Goal: Task Accomplishment & Management: Use online tool/utility

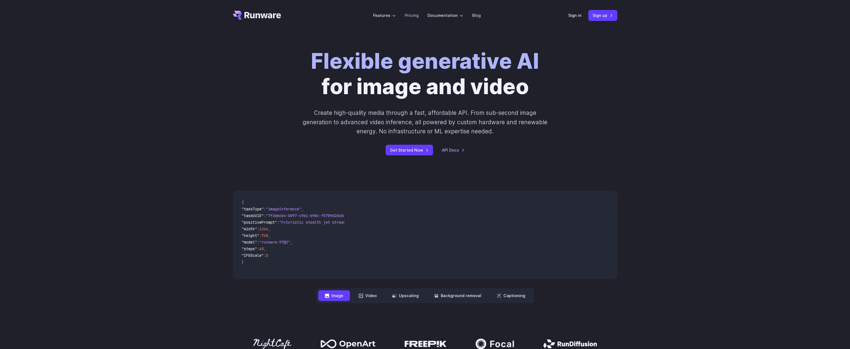
click at [411, 16] on link "Pricing" at bounding box center [412, 15] width 14 height 6
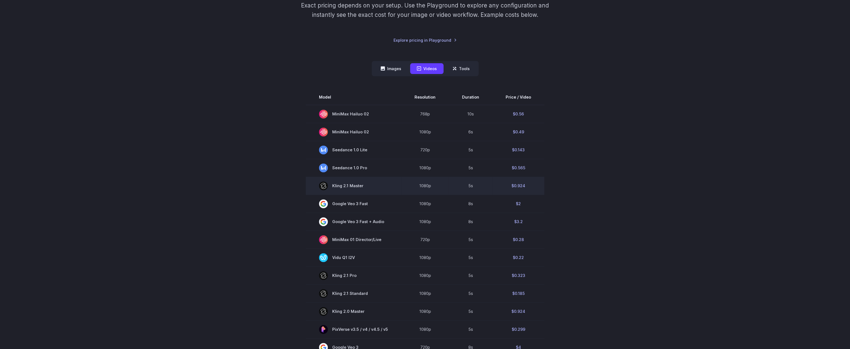
scroll to position [111, 0]
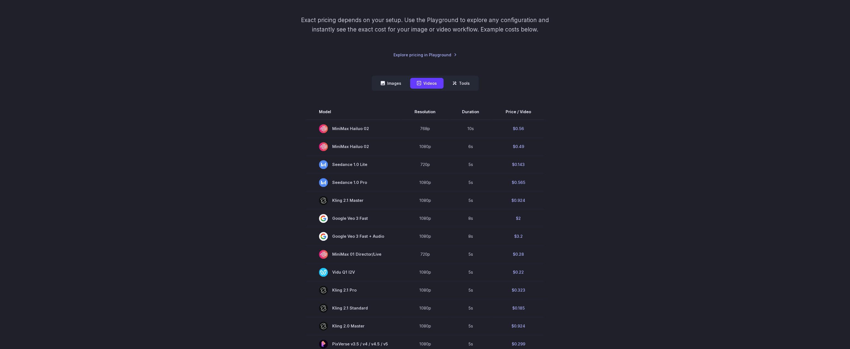
click at [389, 76] on nav "Images Videos Tools ****** ****** *****" at bounding box center [425, 83] width 107 height 15
click at [391, 81] on button "Images" at bounding box center [391, 83] width 34 height 11
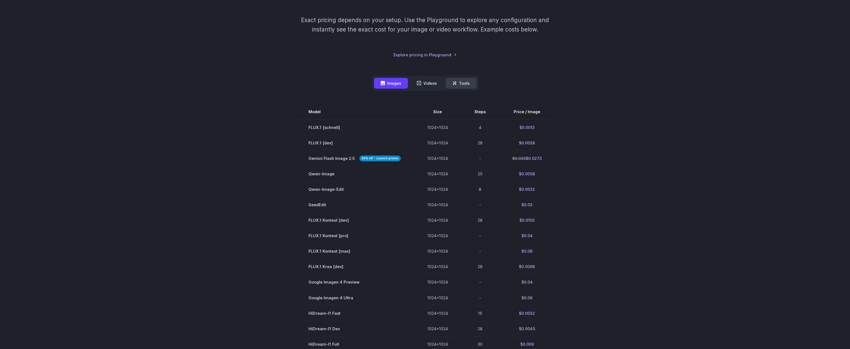
drag, startPoint x: 452, startPoint y: 90, endPoint x: 456, endPoint y: 87, distance: 4.9
click at [452, 90] on nav "Images Videos Tools ****** ****** *****" at bounding box center [425, 83] width 107 height 15
click at [456, 87] on button "Tools" at bounding box center [461, 83] width 31 height 11
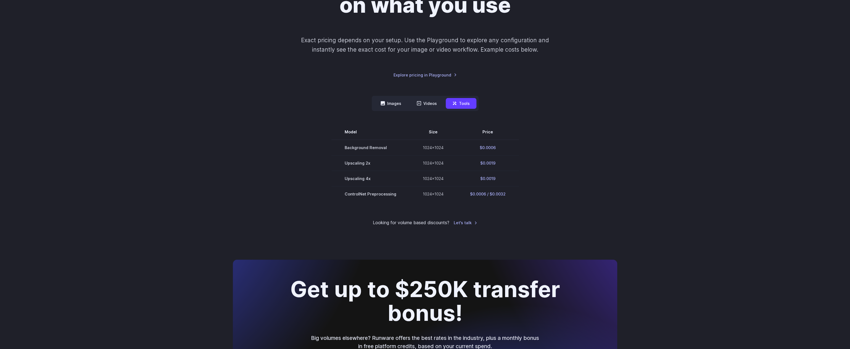
scroll to position [84, 0]
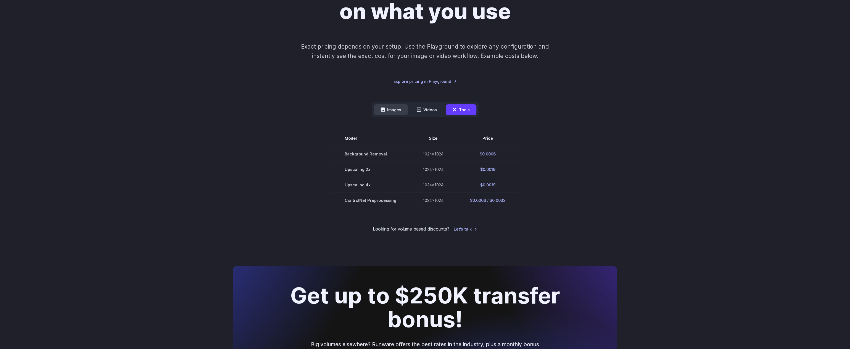
click at [393, 108] on button "Images" at bounding box center [391, 109] width 34 height 11
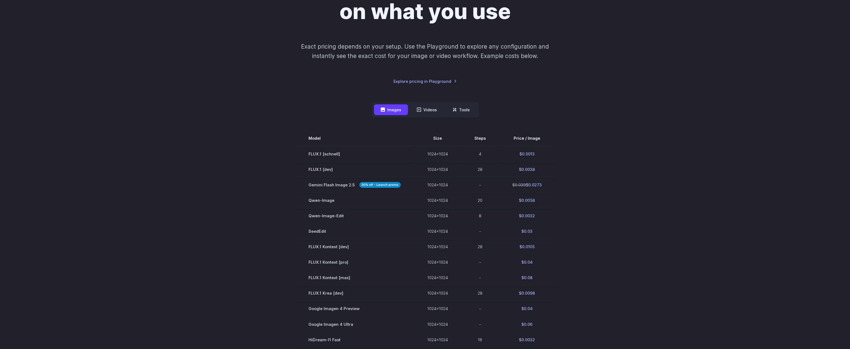
click at [470, 116] on nav "Images Videos Tools ****** ****** *****" at bounding box center [425, 109] width 107 height 15
click at [470, 115] on nav "Images Videos Tools ****** ****** *****" at bounding box center [425, 109] width 107 height 15
click at [468, 111] on button "Tools" at bounding box center [461, 109] width 31 height 11
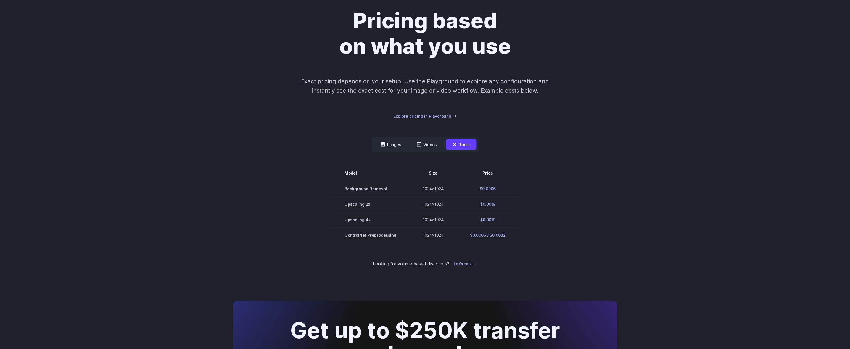
scroll to position [49, 0]
click at [394, 146] on button "Images" at bounding box center [391, 145] width 34 height 11
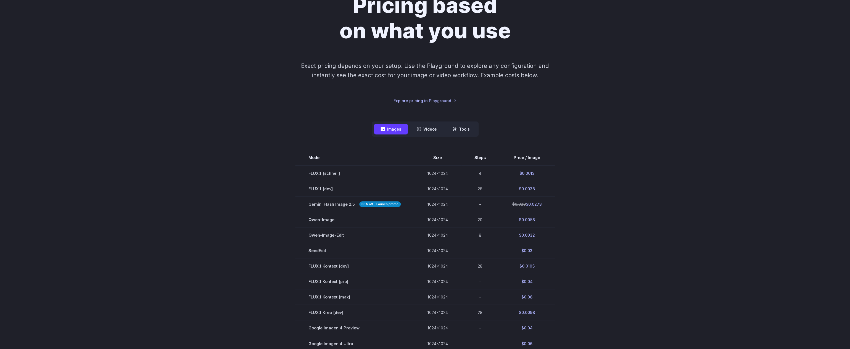
scroll to position [57, 0]
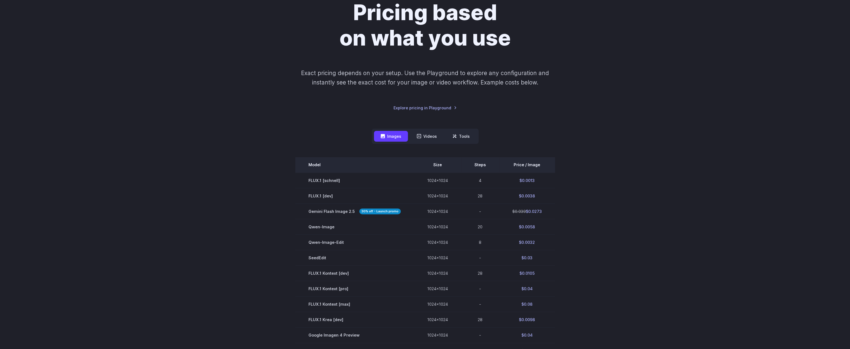
click at [439, 161] on th "Size" at bounding box center [437, 164] width 47 height 15
click at [438, 163] on th "Size" at bounding box center [437, 164] width 47 height 15
click at [467, 130] on nav "Images Videos Tools ****** ****** *****" at bounding box center [425, 136] width 107 height 15
click at [467, 135] on button "Tools" at bounding box center [461, 136] width 31 height 11
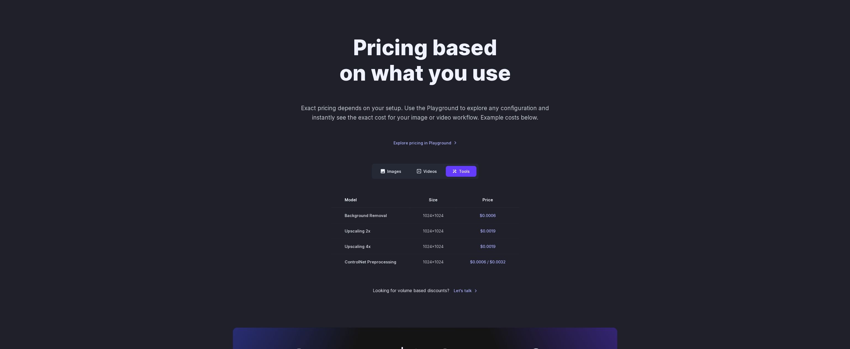
scroll to position [0, 0]
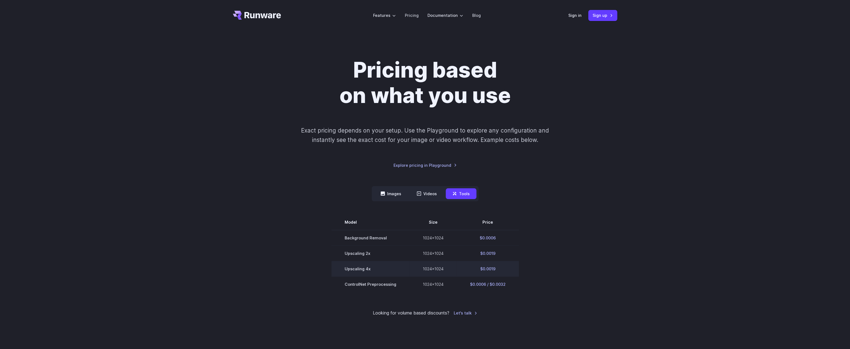
click at [479, 264] on td "$0.0019" at bounding box center [488, 268] width 62 height 15
click at [599, 17] on link "Sign up" at bounding box center [602, 15] width 29 height 11
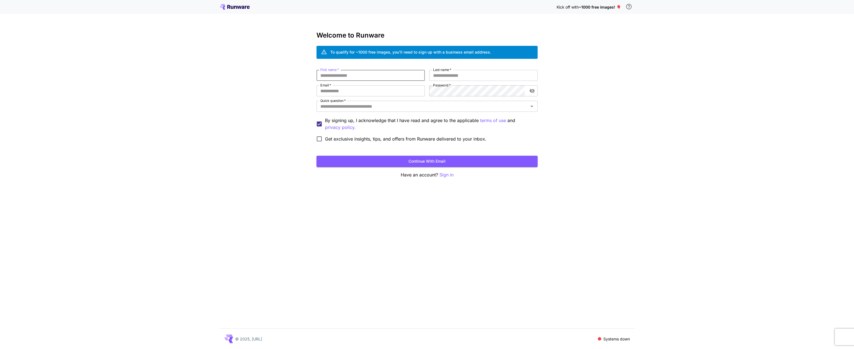
click at [375, 75] on input "First name   *" at bounding box center [370, 75] width 108 height 11
type input "********"
type input "***"
type input "**********"
drag, startPoint x: 332, startPoint y: 100, endPoint x: 336, endPoint y: 110, distance: 11.1
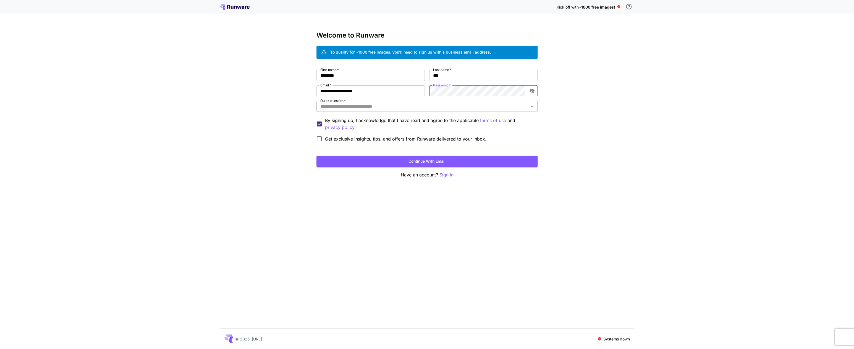
click at [332, 100] on label "Quick question   *" at bounding box center [332, 100] width 25 height 5
click at [332, 102] on input "Quick question   *" at bounding box center [422, 106] width 209 height 8
click at [336, 108] on input "Quick question   *" at bounding box center [422, 106] width 209 height 8
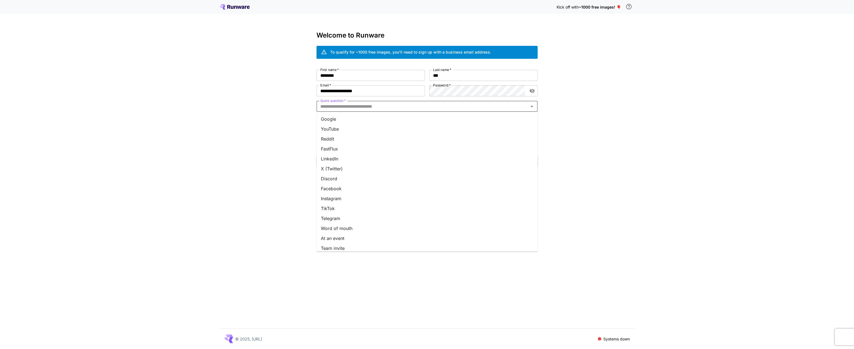
paste input "**********"
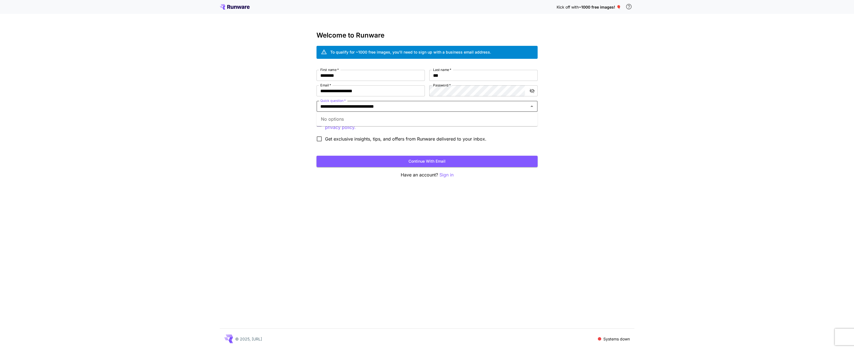
type input "**********"
click at [274, 112] on div "**********" at bounding box center [427, 174] width 854 height 349
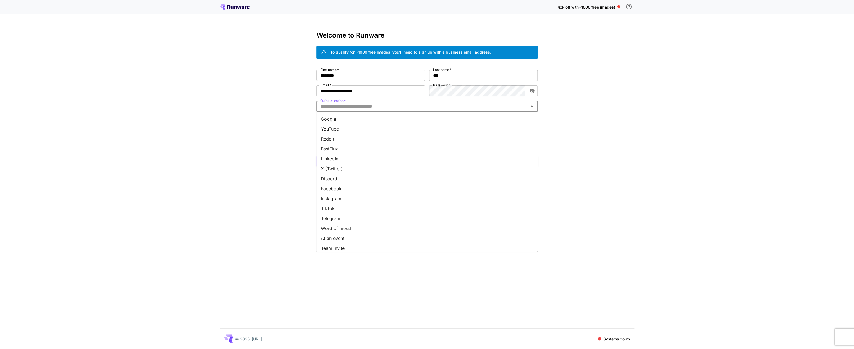
click at [388, 103] on input "Quick question   *" at bounding box center [422, 106] width 209 height 8
click at [353, 228] on li "Word of mouth" at bounding box center [426, 229] width 221 height 10
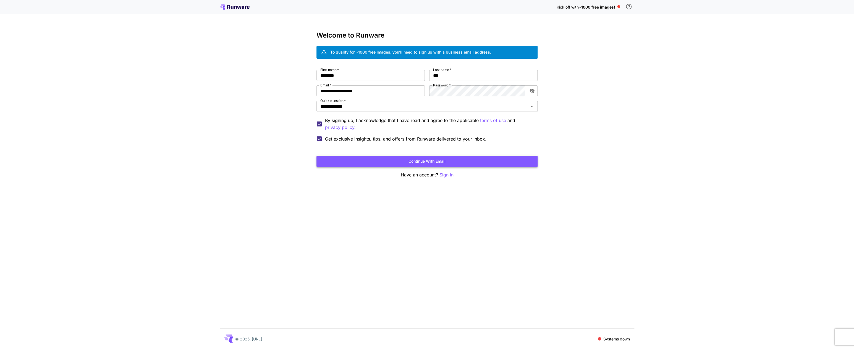
click at [373, 162] on button "Continue with email" at bounding box center [426, 161] width 221 height 11
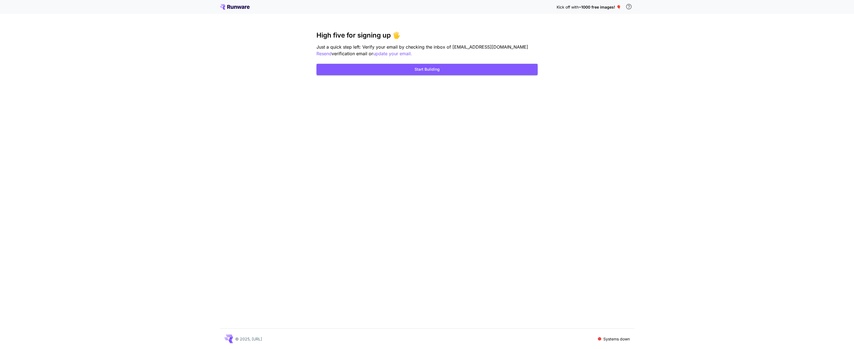
click at [851, 7] on div "Kick off with ~1000 free images! 🎈" at bounding box center [427, 7] width 854 height 14
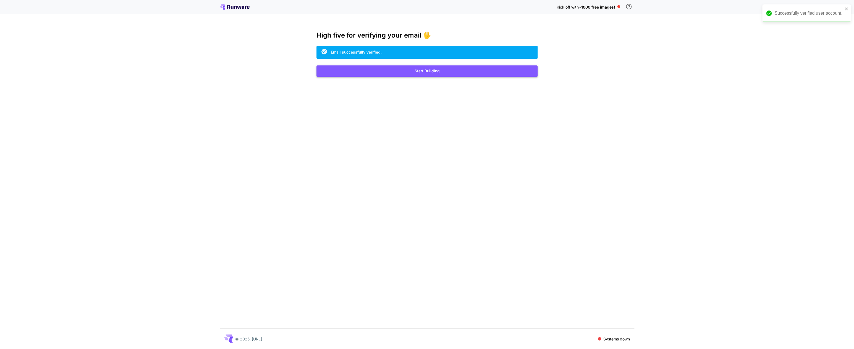
click at [446, 69] on button "Start Building" at bounding box center [426, 70] width 221 height 11
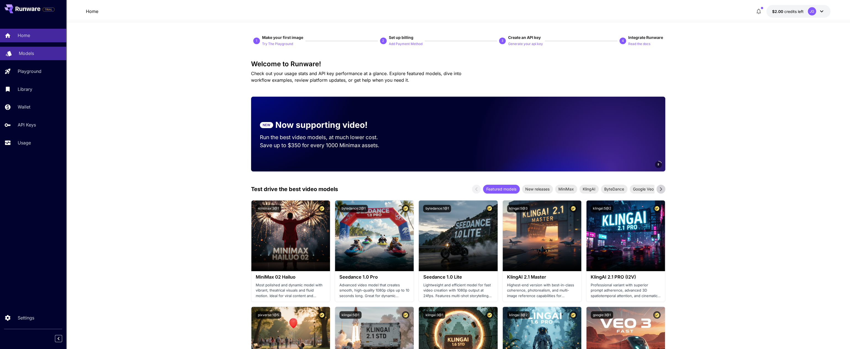
click at [32, 50] on link "Models" at bounding box center [33, 54] width 66 height 14
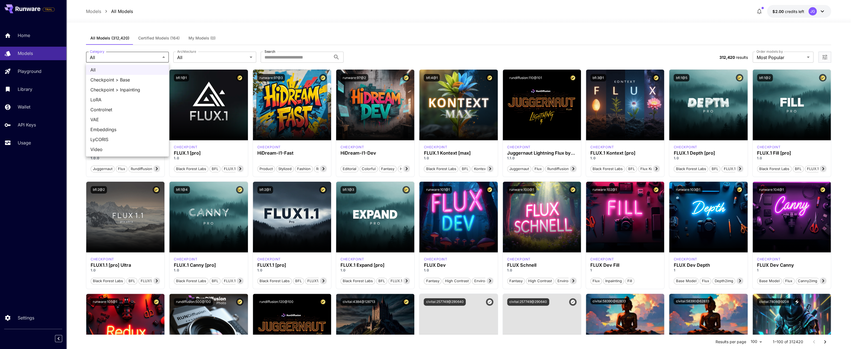
drag, startPoint x: 172, startPoint y: 57, endPoint x: 179, endPoint y: 60, distance: 7.8
click at [172, 57] on div at bounding box center [427, 174] width 854 height 349
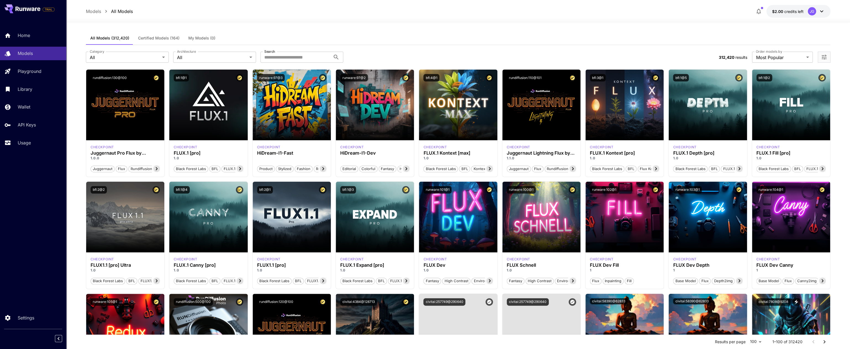
click at [181, 59] on div "All Checkpoint > Base Checkpoint > Inpainting LoRA Controlnet VAE Embeddings Ly…" at bounding box center [425, 174] width 850 height 349
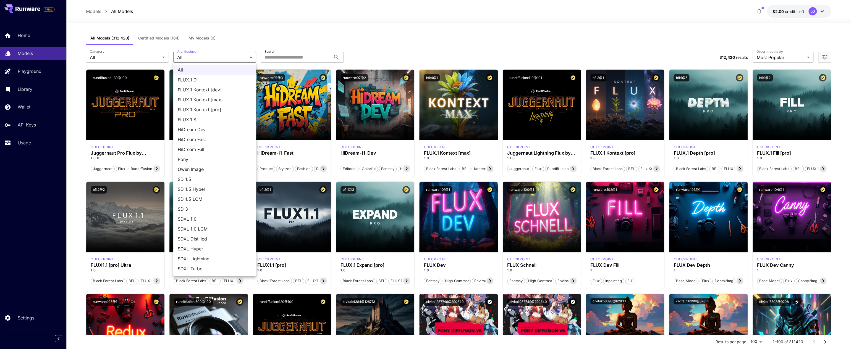
click at [286, 57] on div at bounding box center [427, 174] width 854 height 349
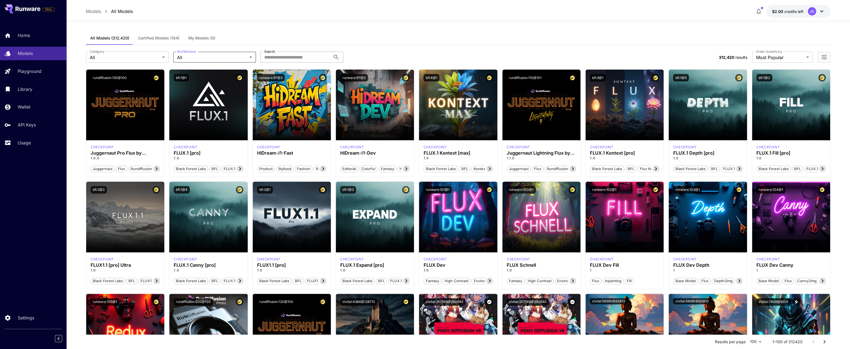
click at [292, 59] on input "Search" at bounding box center [296, 57] width 70 height 11
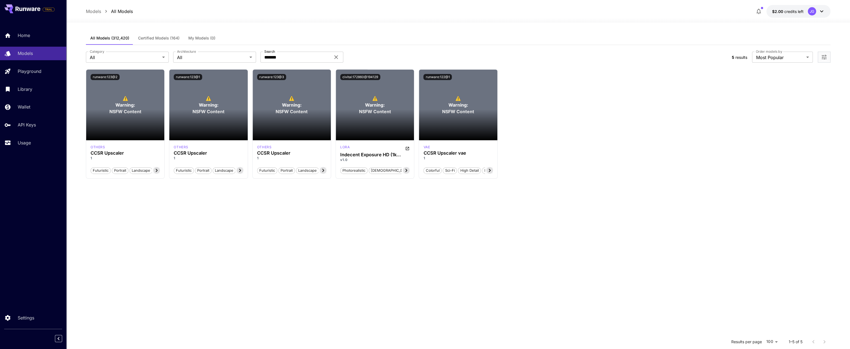
click at [287, 52] on div "**********" at bounding box center [458, 57] width 745 height 24
click at [269, 59] on input "*******" at bounding box center [296, 57] width 70 height 11
click at [269, 58] on input "*******" at bounding box center [296, 57] width 70 height 11
type input "*****"
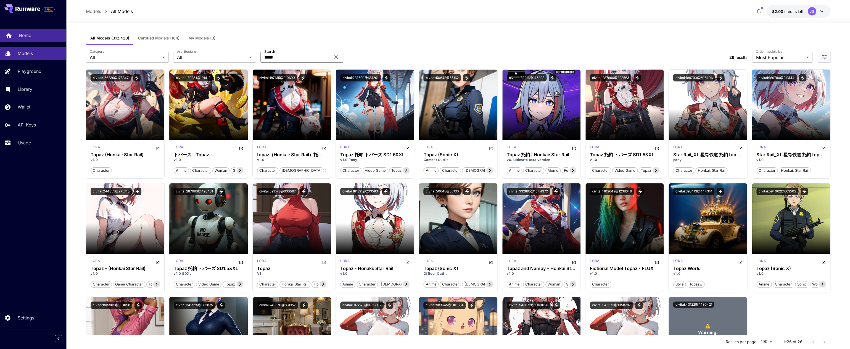
click at [39, 36] on div "Home" at bounding box center [40, 35] width 43 height 7
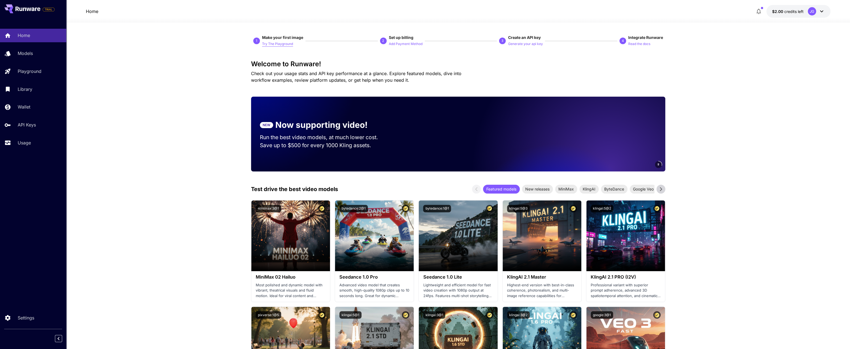
click at [274, 44] on p "Try The Playground" at bounding box center [277, 43] width 31 height 5
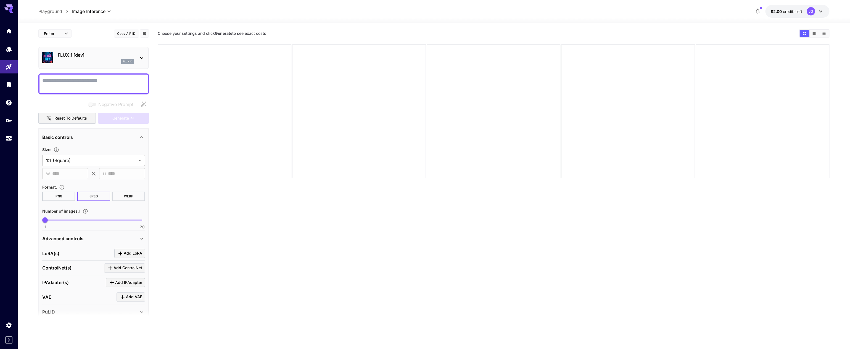
click at [76, 63] on div "flux1d" at bounding box center [96, 61] width 76 height 5
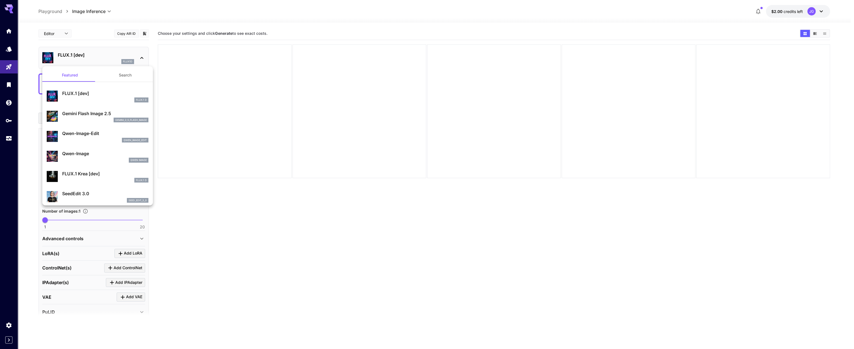
click at [131, 79] on button "Search" at bounding box center [125, 75] width 55 height 13
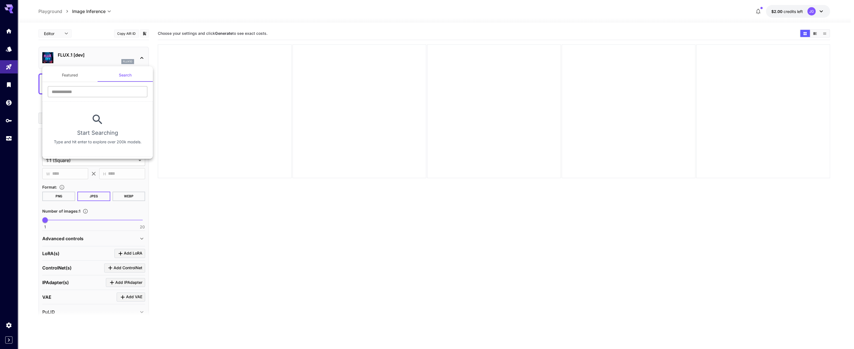
click at [101, 89] on input "text" at bounding box center [97, 91] width 99 height 11
type input "*****"
click at [165, 203] on div at bounding box center [427, 174] width 854 height 349
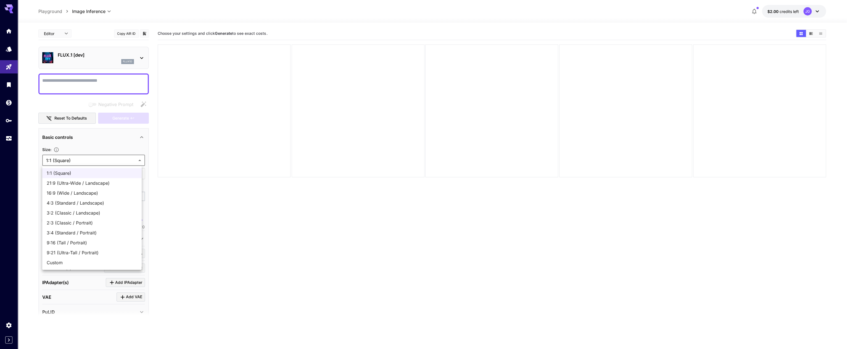
click at [81, 156] on body "**********" at bounding box center [425, 196] width 850 height 393
click at [203, 258] on div at bounding box center [427, 174] width 854 height 349
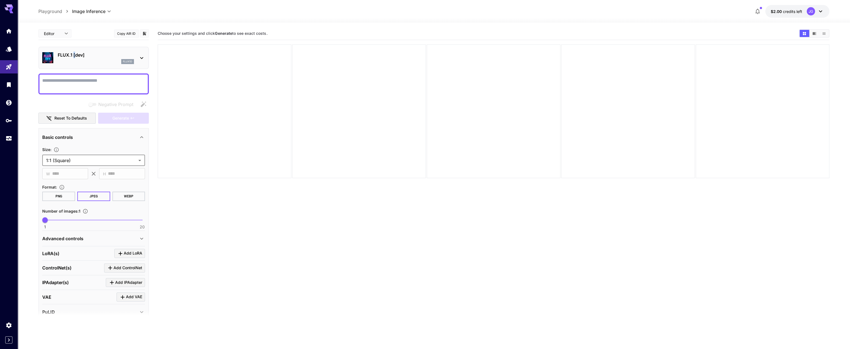
click at [74, 52] on p "FLUX.1 [dev]" at bounding box center [96, 55] width 76 height 7
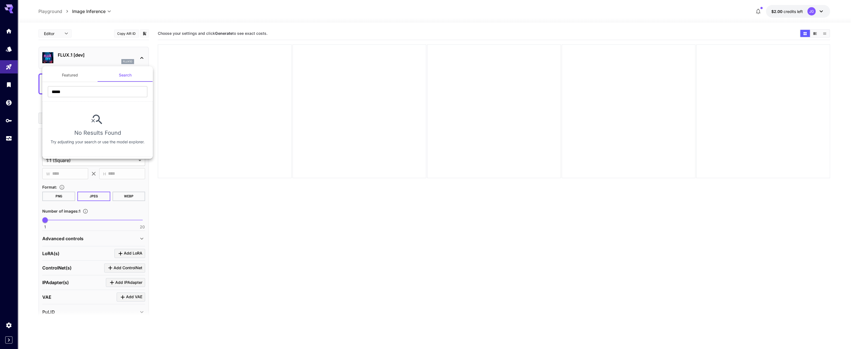
click at [64, 28] on div at bounding box center [427, 174] width 854 height 349
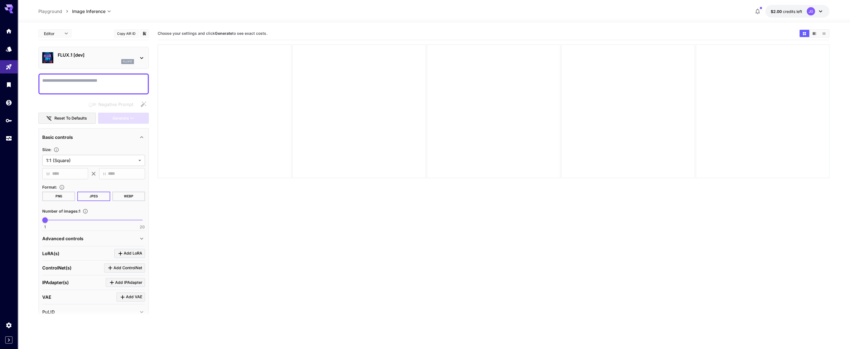
click at [60, 31] on div "Featured Search ***** ​ No Results Found Try adjusting your search or use the m…" at bounding box center [55, 83] width 111 height 166
click at [2, 129] on div at bounding box center [9, 84] width 18 height 121
click at [6, 125] on link at bounding box center [9, 121] width 18 height 14
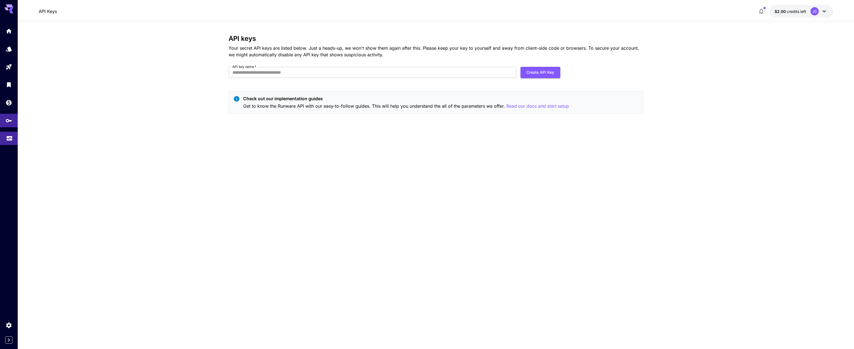
click at [17, 137] on link at bounding box center [9, 139] width 18 height 14
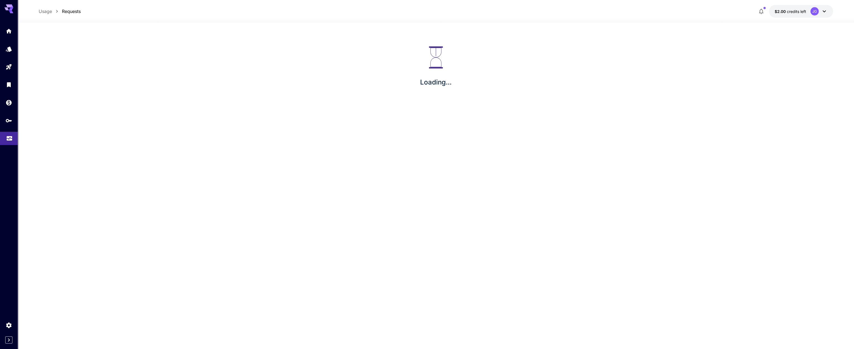
click at [10, 139] on icon "Usage" at bounding box center [10, 137] width 6 height 3
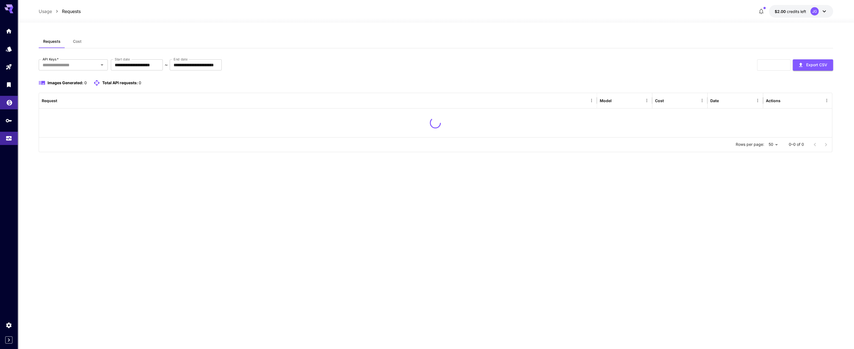
click at [13, 109] on link at bounding box center [9, 103] width 18 height 14
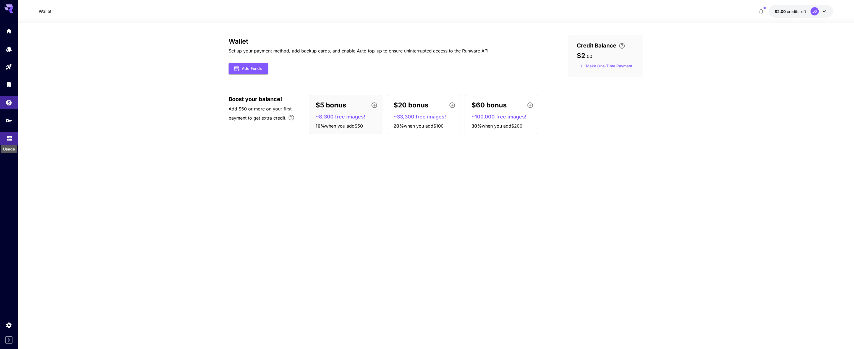
click at [12, 139] on icon "Usage" at bounding box center [9, 136] width 7 height 7
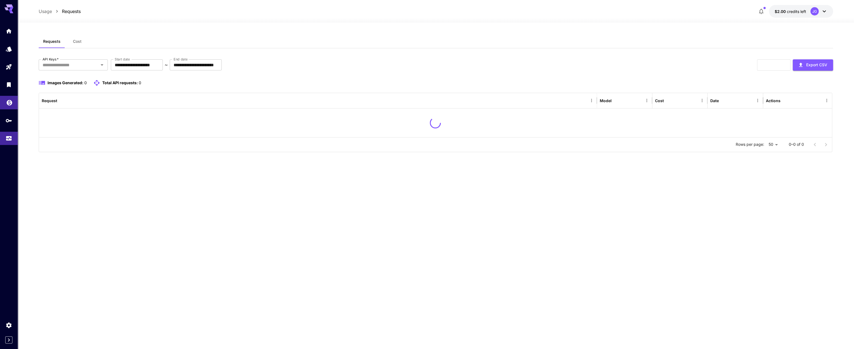
click at [8, 97] on link at bounding box center [9, 103] width 18 height 14
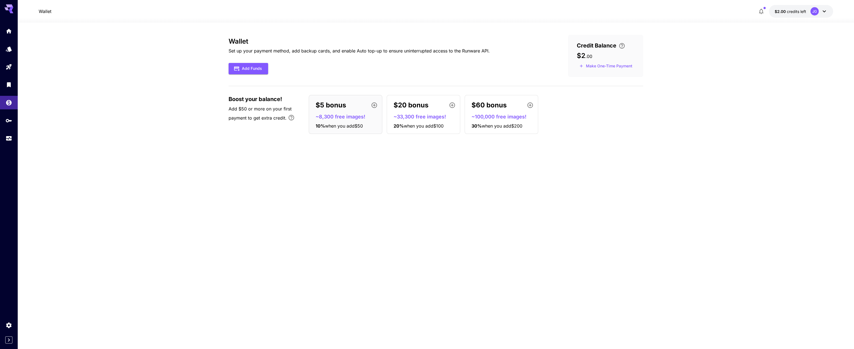
click at [604, 49] on span "Credit Balance" at bounding box center [597, 45] width 40 height 8
click at [2, 83] on link at bounding box center [9, 85] width 18 height 14
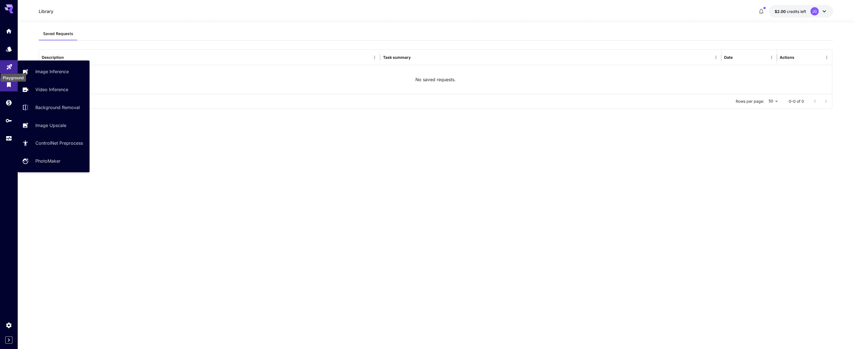
click at [10, 63] on icon "Playground" at bounding box center [9, 65] width 7 height 7
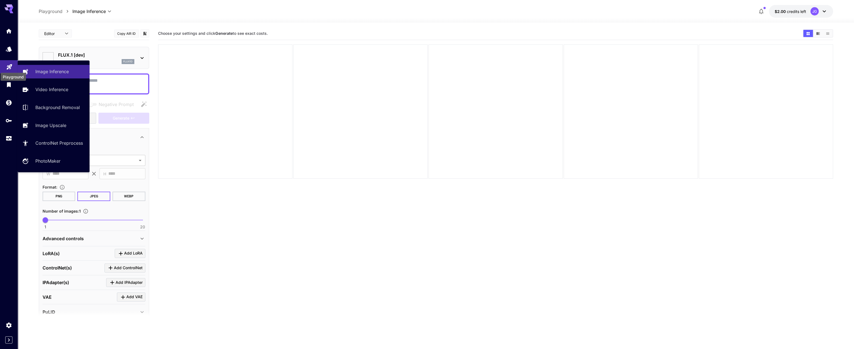
type input "**********"
click at [47, 120] on link "Image Upscale" at bounding box center [54, 126] width 72 height 14
type input "**********"
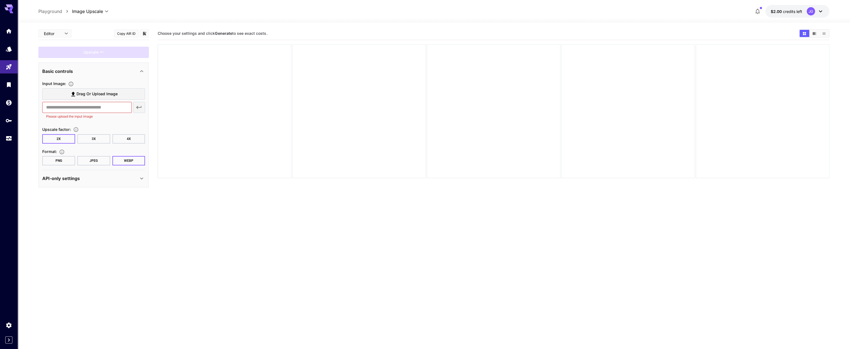
click at [84, 140] on button "3X" at bounding box center [93, 138] width 33 height 9
click at [143, 140] on button "4X" at bounding box center [128, 138] width 33 height 9
click at [116, 184] on div "API-only settings" at bounding box center [93, 178] width 103 height 13
click at [59, 38] on body "**********" at bounding box center [425, 196] width 850 height 393
click at [58, 57] on span "JSON" at bounding box center [55, 54] width 24 height 7
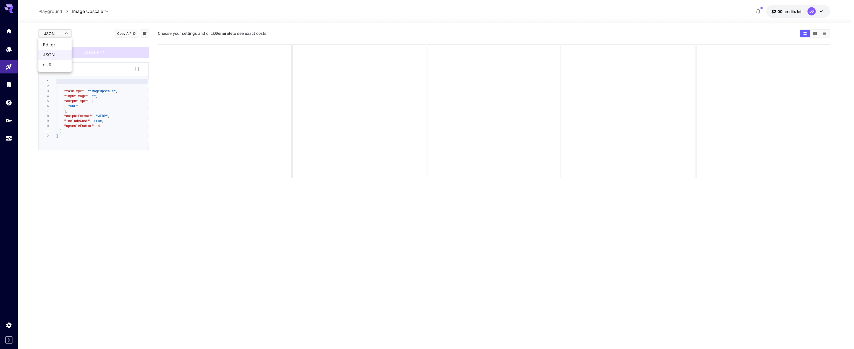
click at [62, 38] on body "**********" at bounding box center [427, 196] width 854 height 393
click at [62, 49] on li "Editor" at bounding box center [54, 45] width 33 height 10
type input "****"
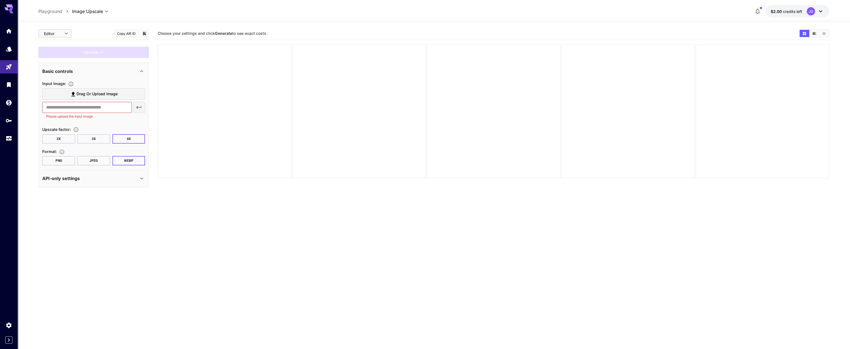
click at [67, 97] on label "Drag or upload image" at bounding box center [93, 93] width 103 height 11
click at [109, 98] on label "Drag or upload image" at bounding box center [93, 93] width 103 height 11
click at [101, 109] on input "text" at bounding box center [86, 107] width 89 height 11
click at [122, 95] on label "Drag or upload image" at bounding box center [93, 93] width 103 height 11
click at [0, 0] on input "Drag or upload image" at bounding box center [0, 0] width 0 height 0
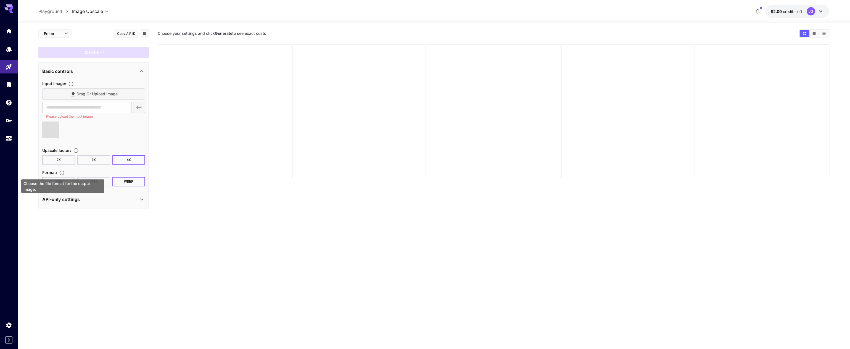
type input "**********"
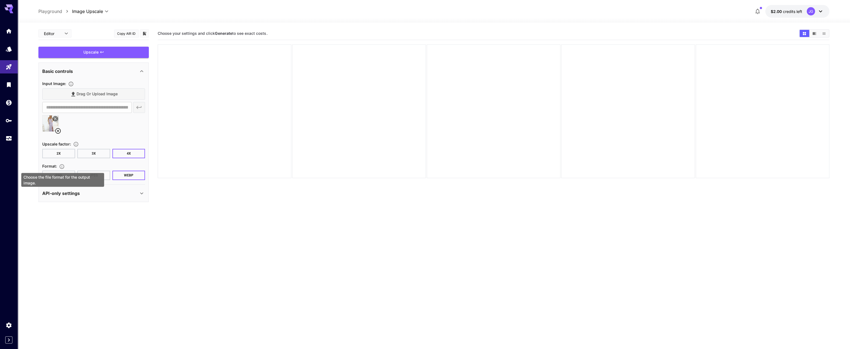
click at [101, 177] on div "Choose the file format for the output image." at bounding box center [62, 180] width 83 height 14
click at [102, 175] on div "Choose the file format for the output image." at bounding box center [62, 180] width 83 height 14
click at [106, 173] on button "JPEG" at bounding box center [93, 175] width 33 height 9
click at [105, 174] on button "JPEG" at bounding box center [93, 175] width 33 height 9
click at [88, 191] on div "API-only settings" at bounding box center [90, 193] width 96 height 7
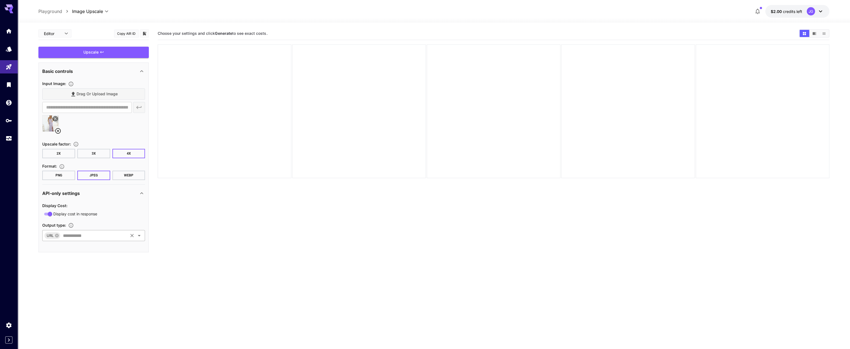
click at [76, 238] on input "text" at bounding box center [94, 236] width 66 height 8
click at [197, 276] on section "Choose your settings and click Generate to see exact costs." at bounding box center [494, 201] width 672 height 349
click at [79, 238] on input "text" at bounding box center [94, 236] width 66 height 8
click at [74, 251] on li "Base64Data" at bounding box center [94, 251] width 103 height 14
click at [71, 236] on icon at bounding box center [71, 236] width 4 height 4
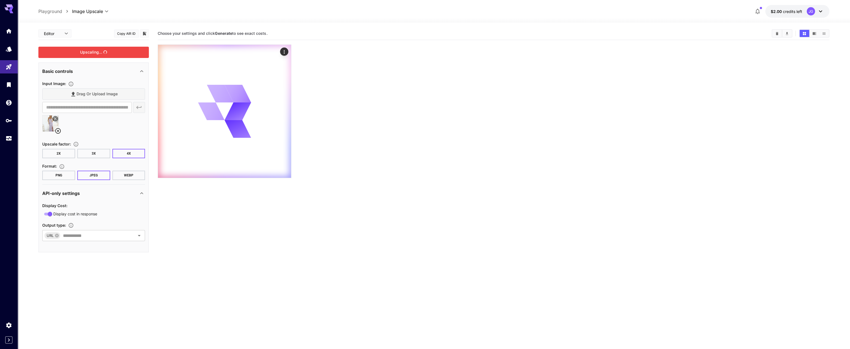
click at [112, 52] on div "Upscaling..." at bounding box center [93, 52] width 111 height 11
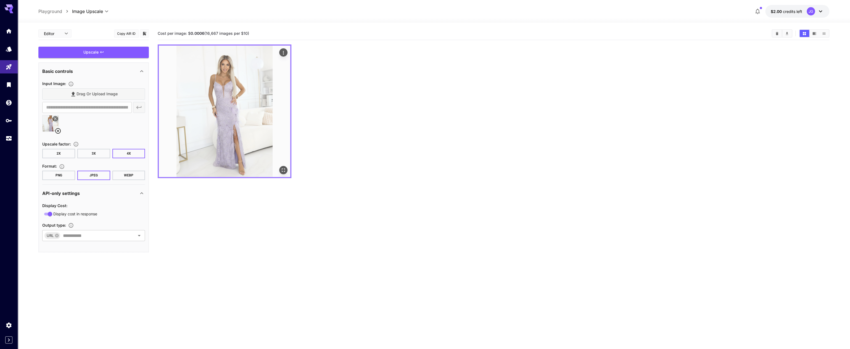
click at [228, 106] on img at bounding box center [225, 112] width 132 height 132
click at [284, 174] on button "Open in fullscreen" at bounding box center [283, 170] width 8 height 8
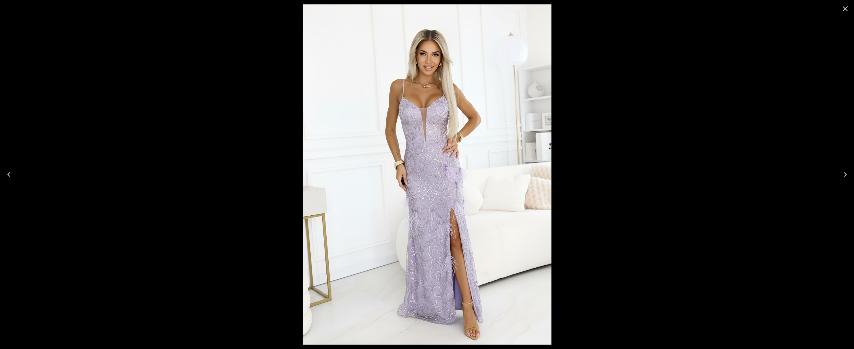
click at [427, 51] on img at bounding box center [427, 174] width 249 height 340
click at [471, 171] on img at bounding box center [427, 174] width 249 height 340
click at [450, 69] on img at bounding box center [427, 174] width 249 height 340
click at [841, 12] on icon "Close" at bounding box center [844, 8] width 9 height 9
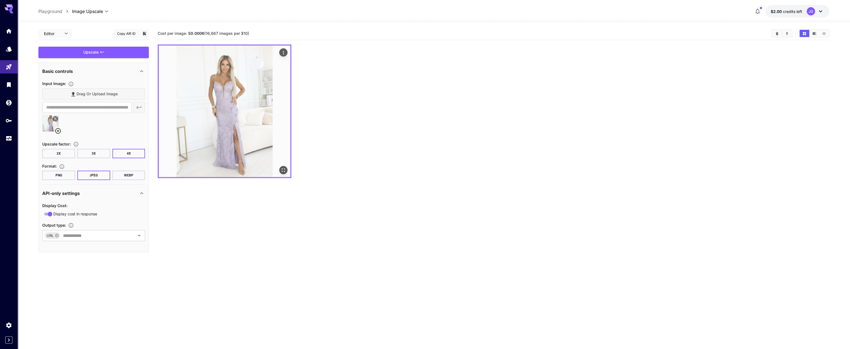
click at [205, 109] on img at bounding box center [225, 112] width 132 height 132
click at [285, 53] on icon "Actions" at bounding box center [284, 53] width 6 height 6
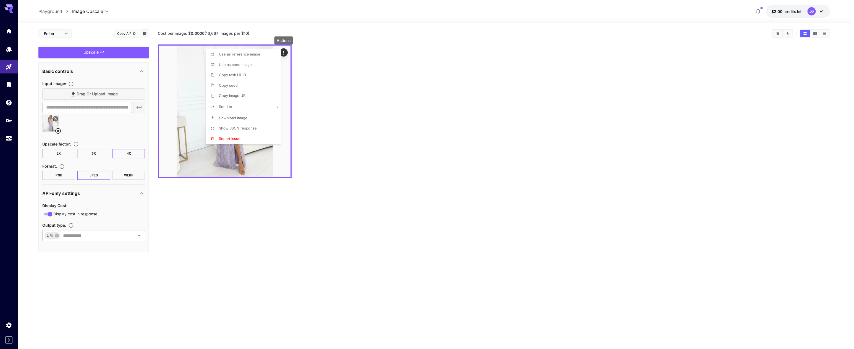
click at [246, 119] on span "Download Image" at bounding box center [233, 118] width 28 height 4
click at [229, 31] on div at bounding box center [427, 174] width 854 height 349
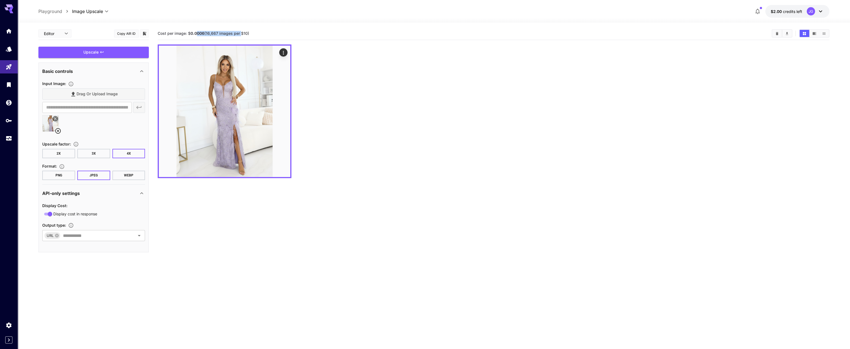
drag, startPoint x: 199, startPoint y: 34, endPoint x: 241, endPoint y: 34, distance: 41.2
click at [241, 34] on span "Cost per image: $ 0.0006 (16,667 images per $10)" at bounding box center [203, 33] width 91 height 5
click at [241, 33] on span "Cost per image: $ 0.0006 (16,667 images per $10)" at bounding box center [203, 33] width 91 height 5
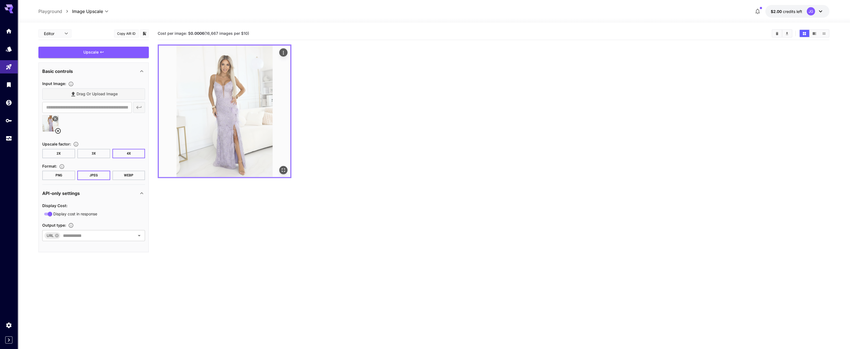
click at [212, 98] on img at bounding box center [225, 112] width 132 height 132
click at [287, 169] on button "Open in fullscreen" at bounding box center [283, 170] width 8 height 8
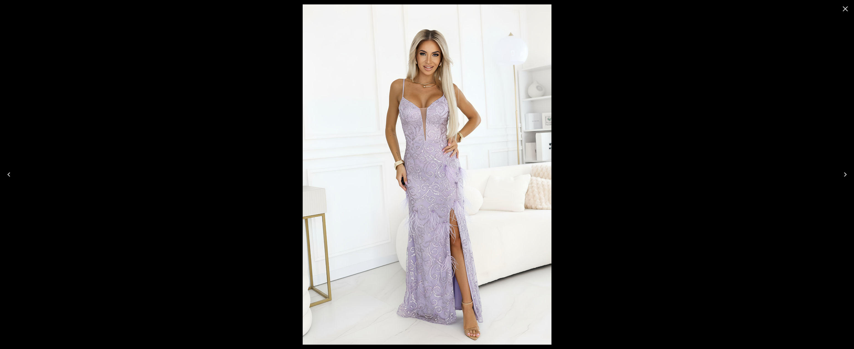
click at [37, 31] on div at bounding box center [427, 174] width 854 height 349
drag, startPoint x: 836, startPoint y: 5, endPoint x: 842, endPoint y: 7, distance: 5.6
click at [836, 5] on div at bounding box center [845, 9] width 18 height 18
click at [842, 7] on icon "Close" at bounding box center [844, 8] width 9 height 9
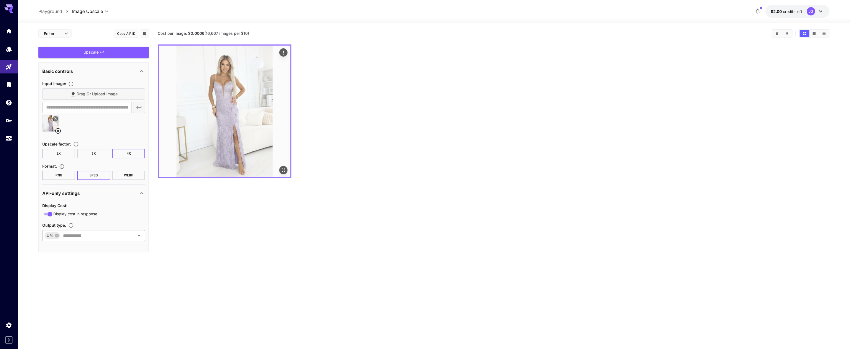
click at [284, 49] on div "Actions" at bounding box center [284, 52] width 6 height 7
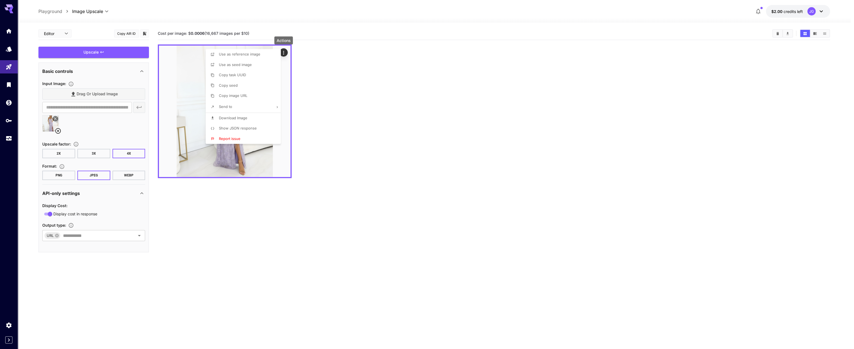
click at [326, 80] on div at bounding box center [427, 174] width 854 height 349
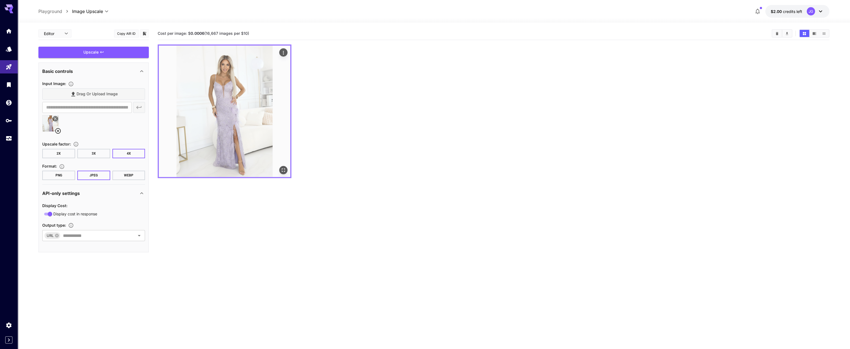
click at [217, 98] on img at bounding box center [225, 112] width 132 height 132
click at [255, 86] on img at bounding box center [225, 112] width 132 height 132
click at [236, 80] on img at bounding box center [225, 112] width 132 height 132
click at [229, 73] on img at bounding box center [225, 112] width 132 height 132
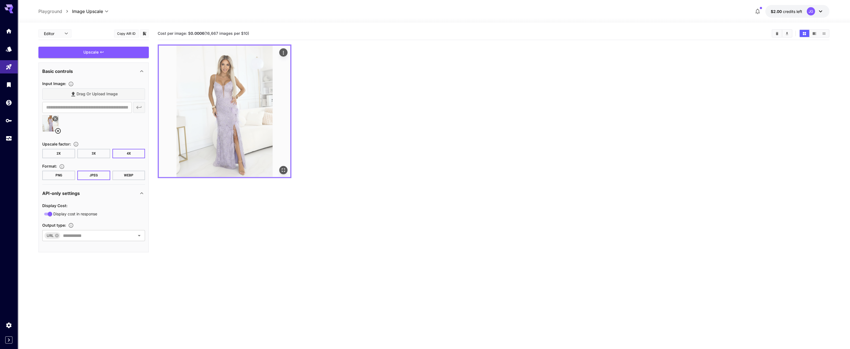
click at [279, 175] on img at bounding box center [225, 112] width 132 height 132
click at [282, 170] on icon "Open in fullscreen" at bounding box center [284, 170] width 6 height 6
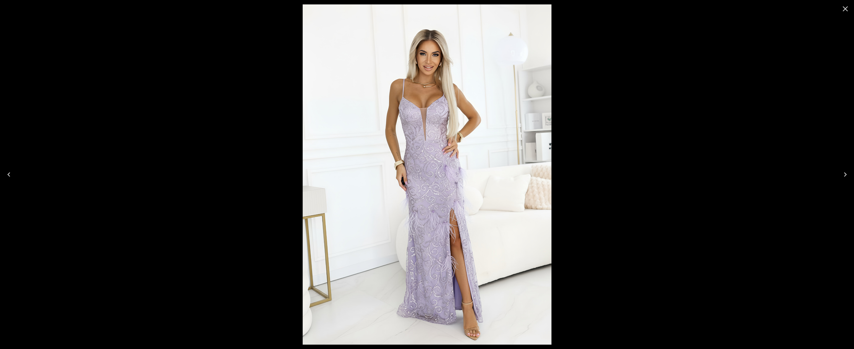
click at [428, 49] on img at bounding box center [427, 174] width 249 height 340
click at [496, 164] on img at bounding box center [427, 174] width 249 height 340
click at [452, 110] on img at bounding box center [427, 174] width 249 height 340
drag, startPoint x: 721, startPoint y: 83, endPoint x: 738, endPoint y: 77, distance: 18.0
click at [722, 82] on div at bounding box center [427, 174] width 854 height 349
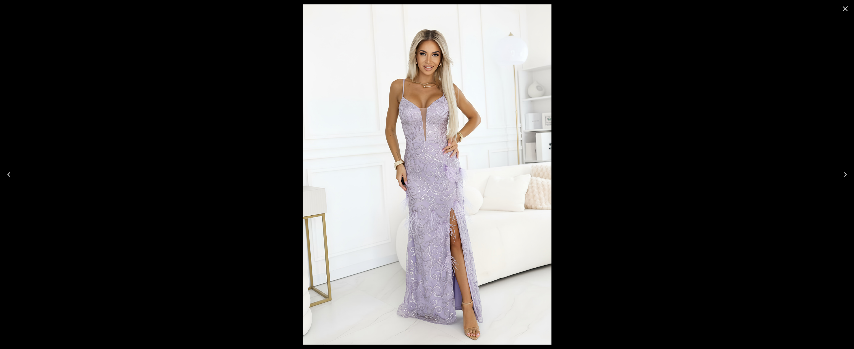
click at [842, 12] on icon "Close" at bounding box center [844, 8] width 9 height 9
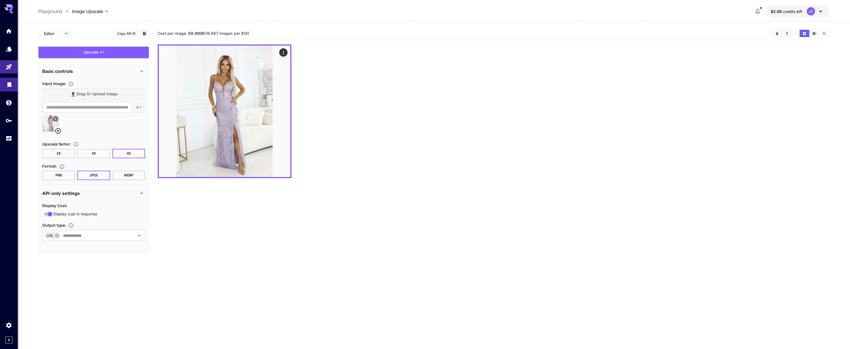
click at [12, 85] on link at bounding box center [9, 85] width 18 height 14
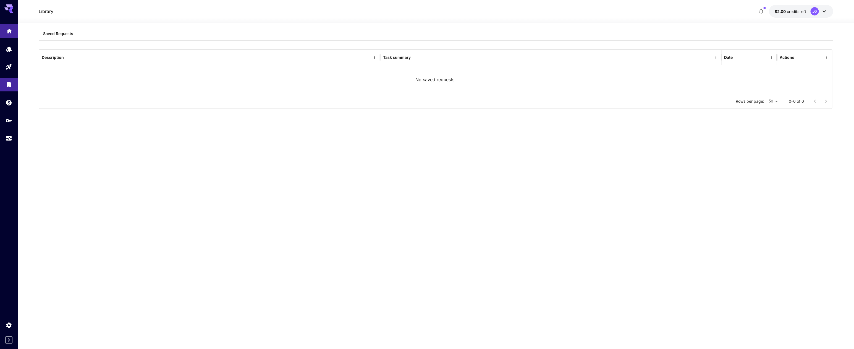
click at [10, 38] on link at bounding box center [9, 31] width 18 height 14
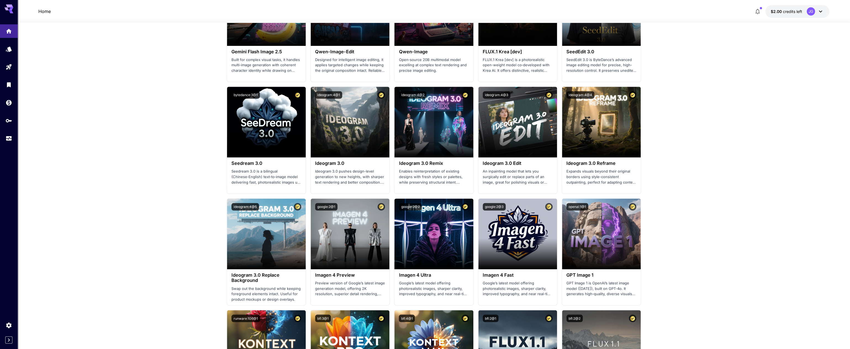
scroll to position [743, 0]
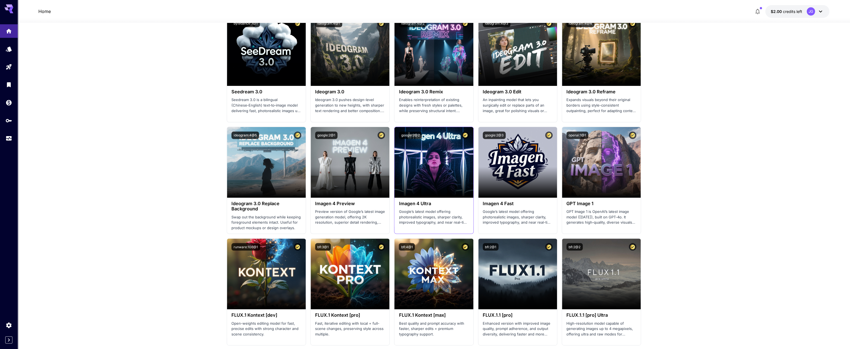
click at [414, 205] on h3 "Imagen 4 Ultra" at bounding box center [434, 203] width 70 height 5
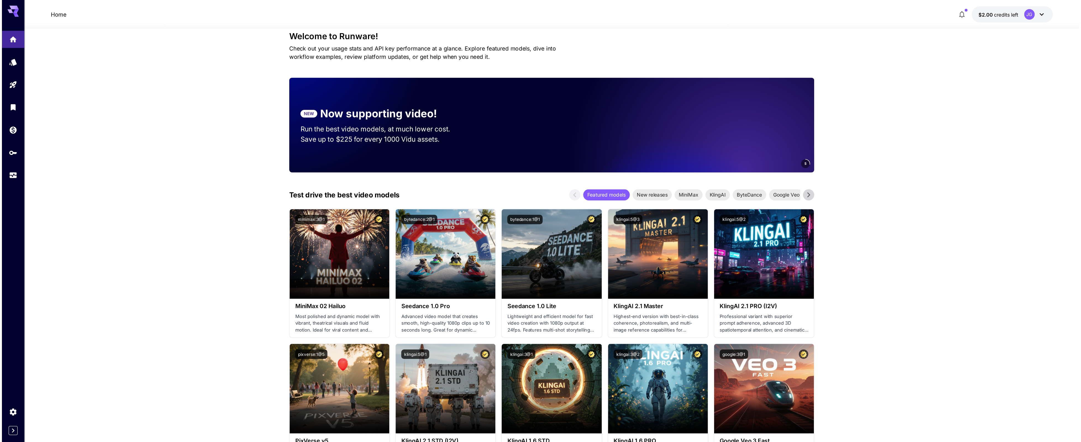
scroll to position [0, 0]
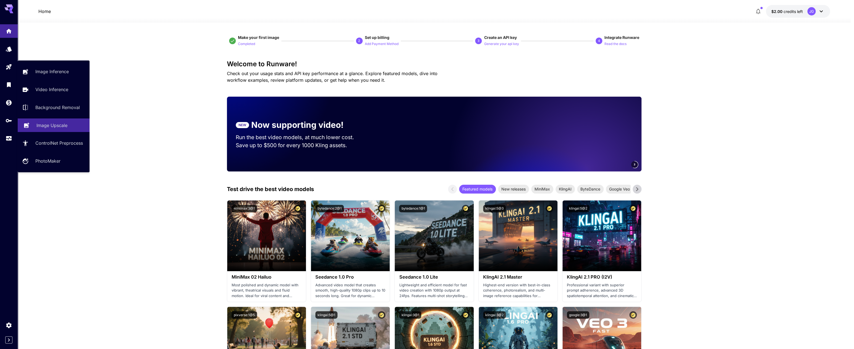
click at [63, 124] on p "Image Upscale" at bounding box center [51, 125] width 31 height 7
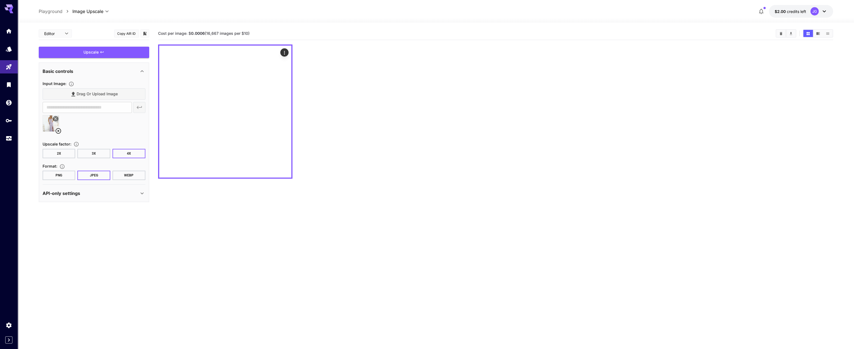
type input "**********"
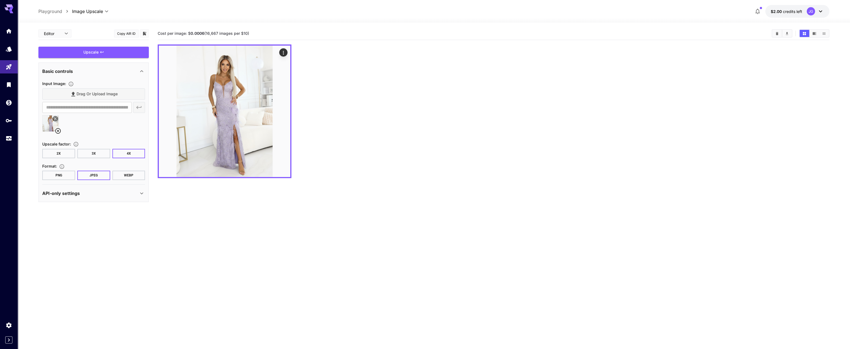
click at [82, 195] on div "API-only settings" at bounding box center [90, 193] width 96 height 7
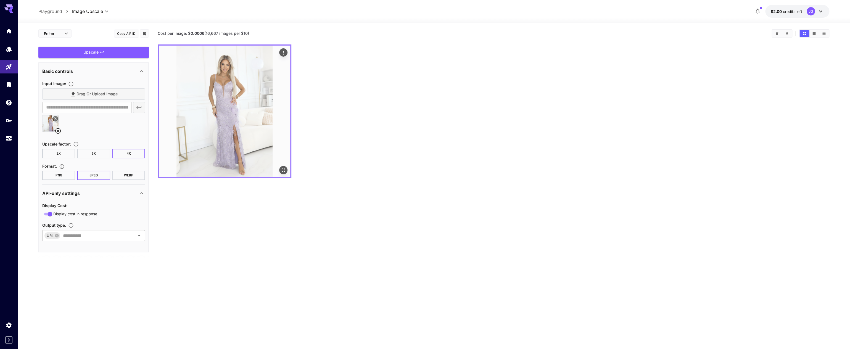
click at [259, 124] on img at bounding box center [225, 112] width 132 height 132
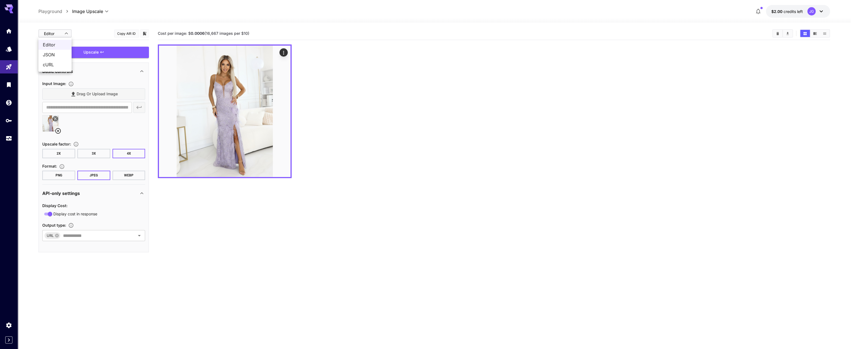
click at [43, 32] on body "**********" at bounding box center [427, 196] width 854 height 393
click at [190, 69] on div at bounding box center [427, 174] width 854 height 349
click at [207, 77] on img at bounding box center [225, 112] width 132 height 132
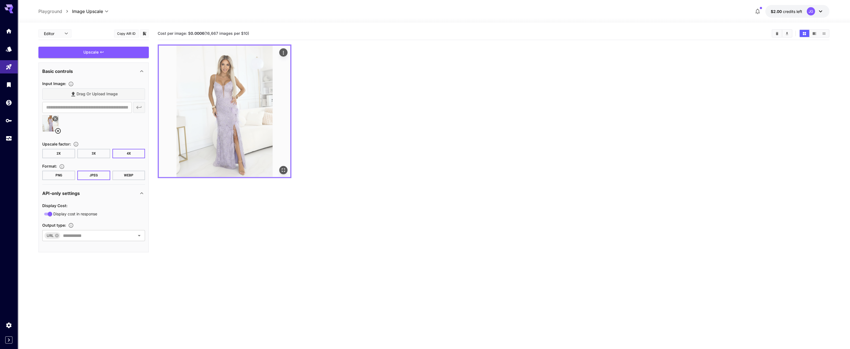
click at [291, 52] on div at bounding box center [225, 111] width 134 height 134
click at [287, 52] on button "Actions" at bounding box center [283, 52] width 8 height 8
click at [283, 54] on icon "Actions" at bounding box center [283, 53] width 1 height 4
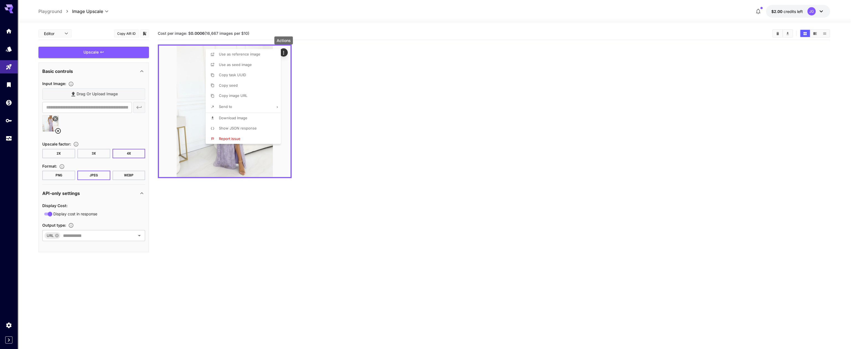
click at [366, 133] on div at bounding box center [427, 174] width 854 height 349
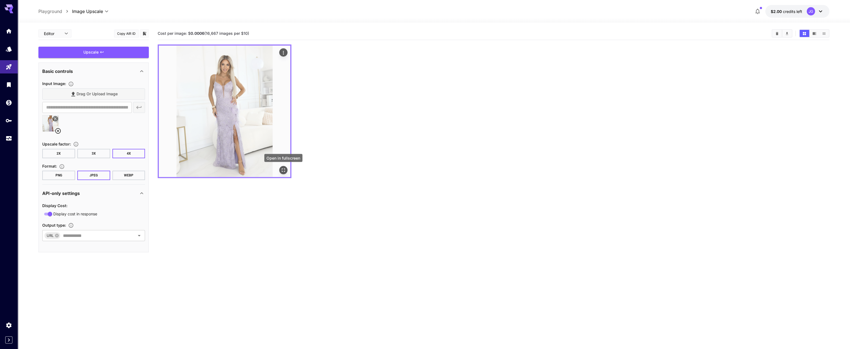
click at [283, 171] on icon "Open in fullscreen" at bounding box center [284, 170] width 6 height 6
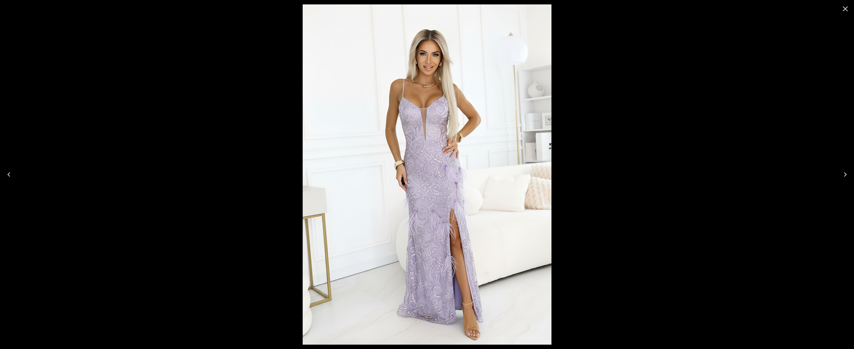
click at [418, 57] on img at bounding box center [427, 174] width 249 height 340
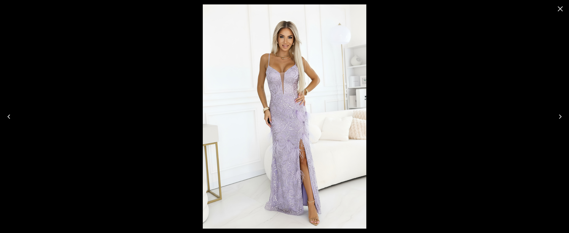
click at [375, 50] on div at bounding box center [284, 116] width 569 height 233
click at [337, 50] on img at bounding box center [285, 116] width 164 height 224
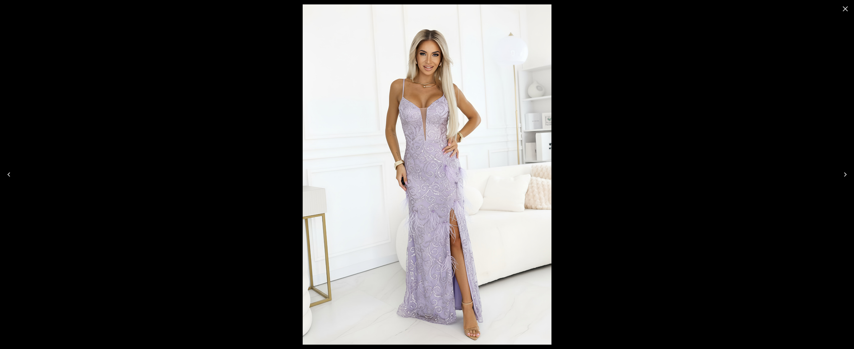
click at [531, 76] on img at bounding box center [427, 174] width 249 height 340
